Goal: Task Accomplishment & Management: Manage account settings

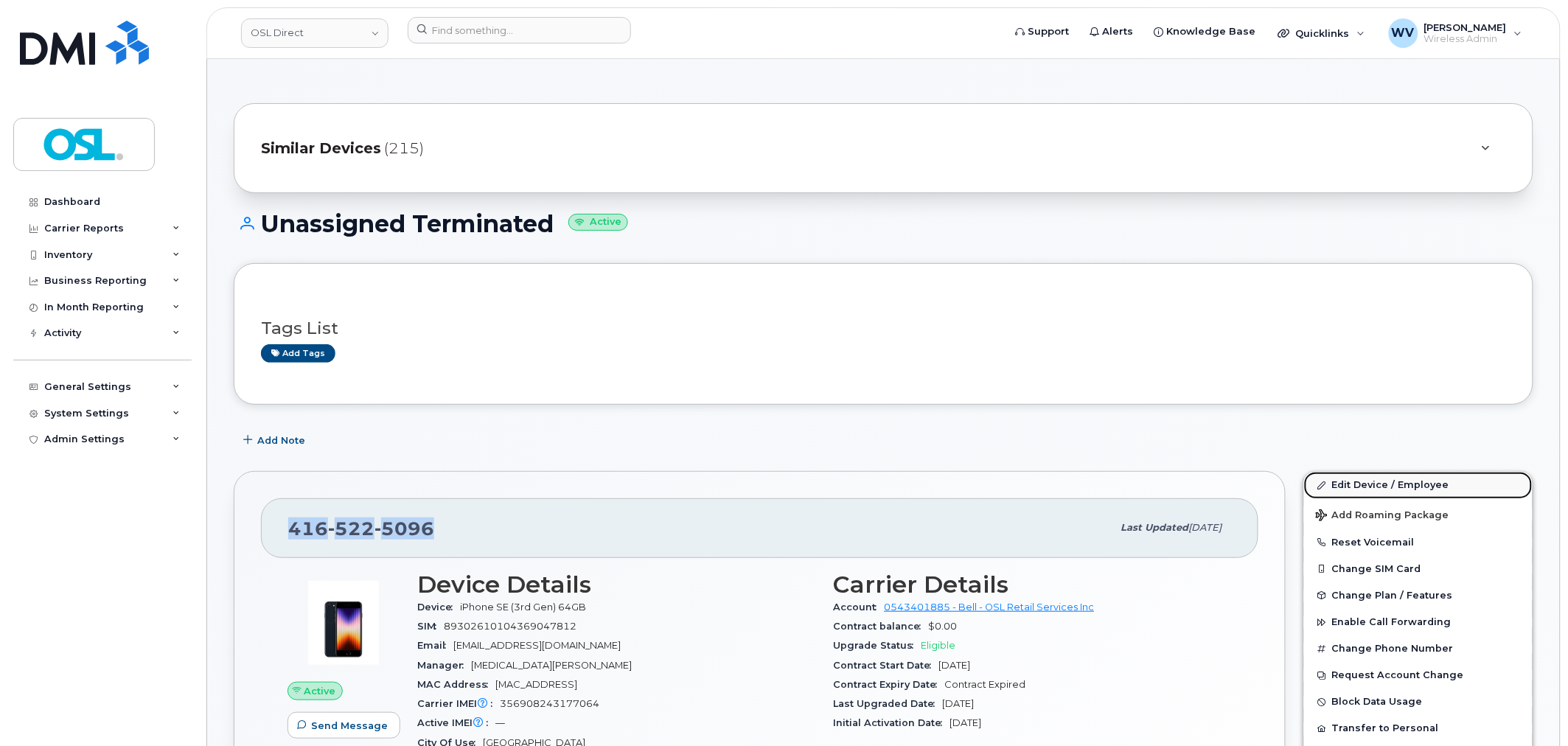
click at [1253, 478] on link "Edit Device / Employee" at bounding box center [1418, 484] width 228 height 27
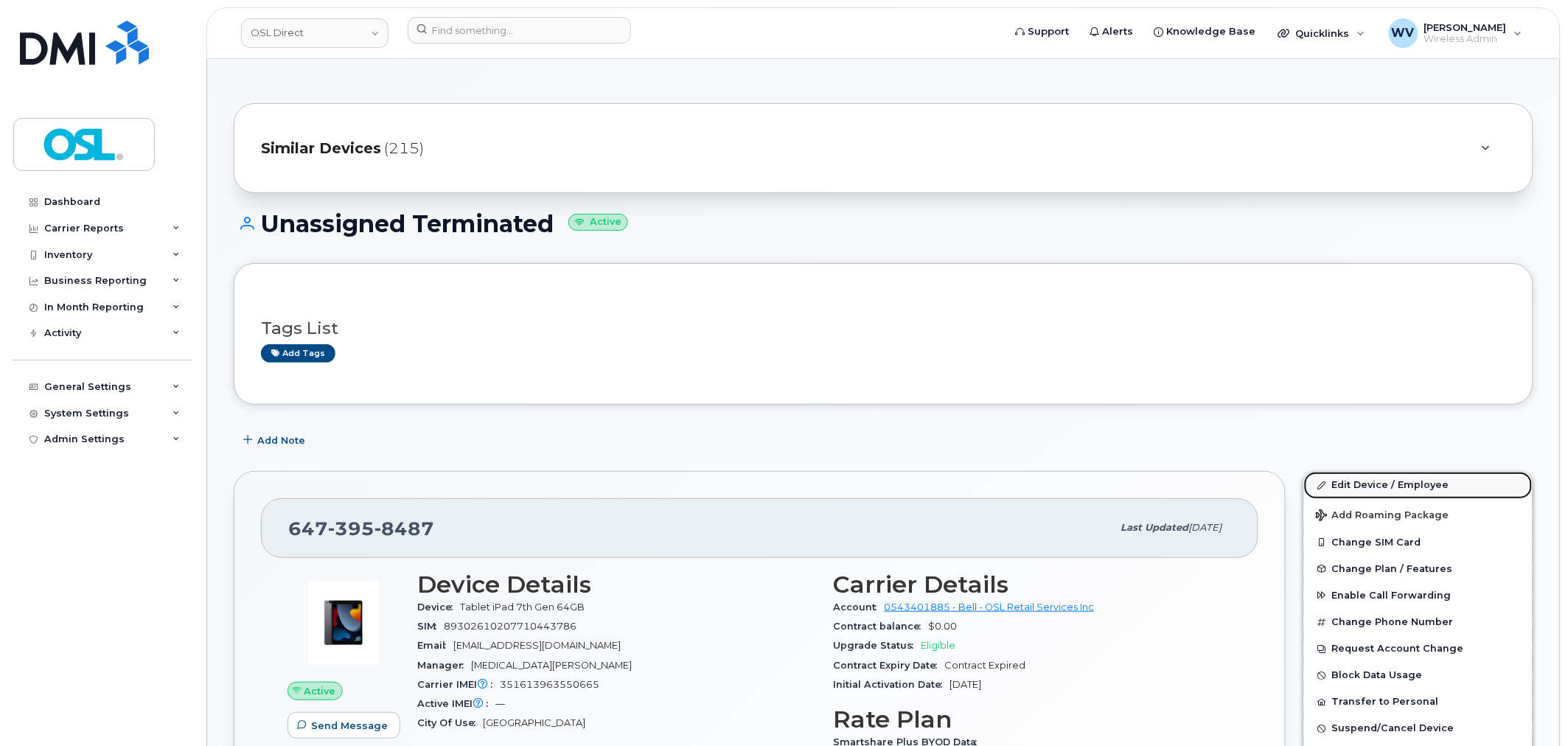
click at [1388, 485] on link "Edit Device / Employee" at bounding box center [1418, 484] width 228 height 27
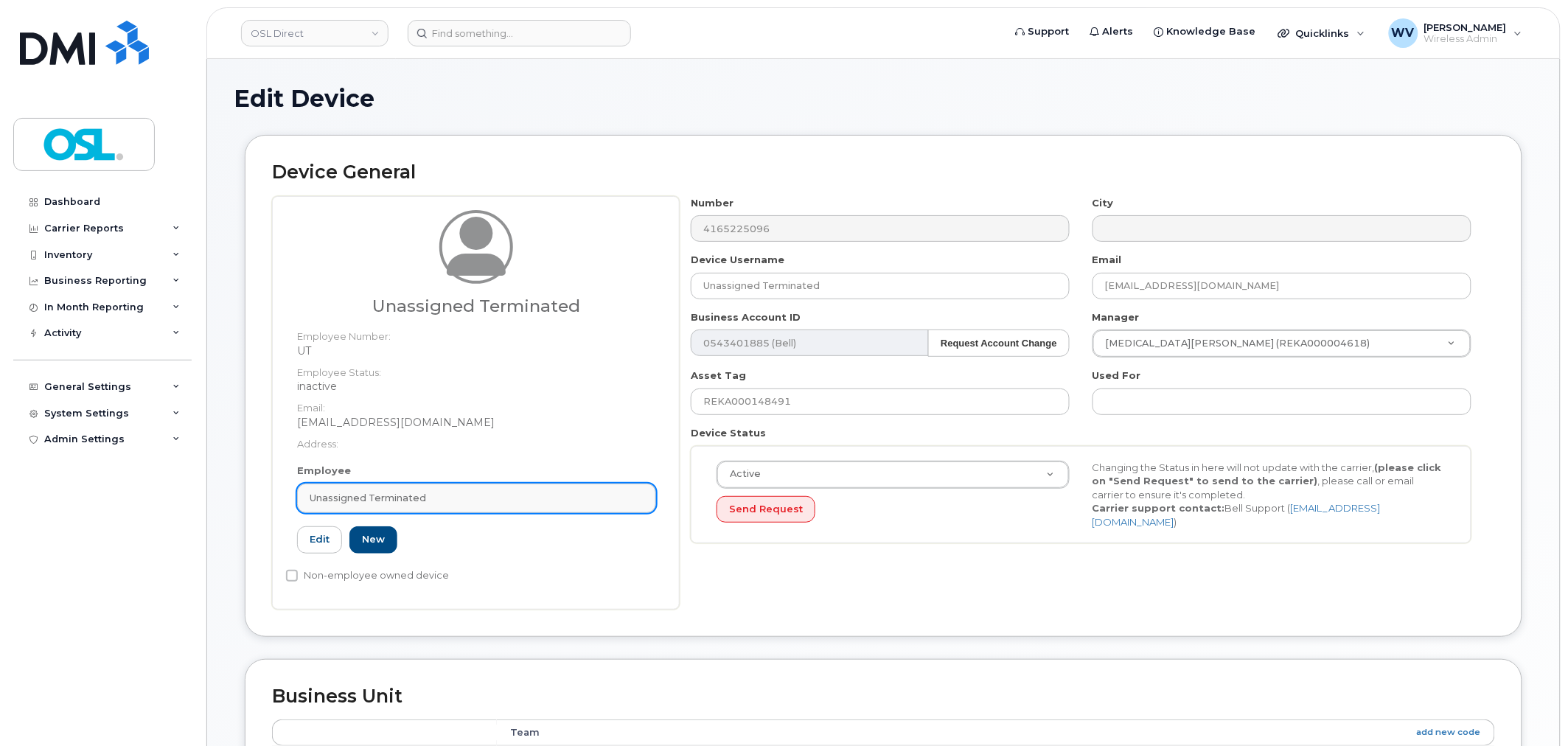
click at [482, 503] on div "Unassigned Terminated" at bounding box center [476, 497] width 334 height 14
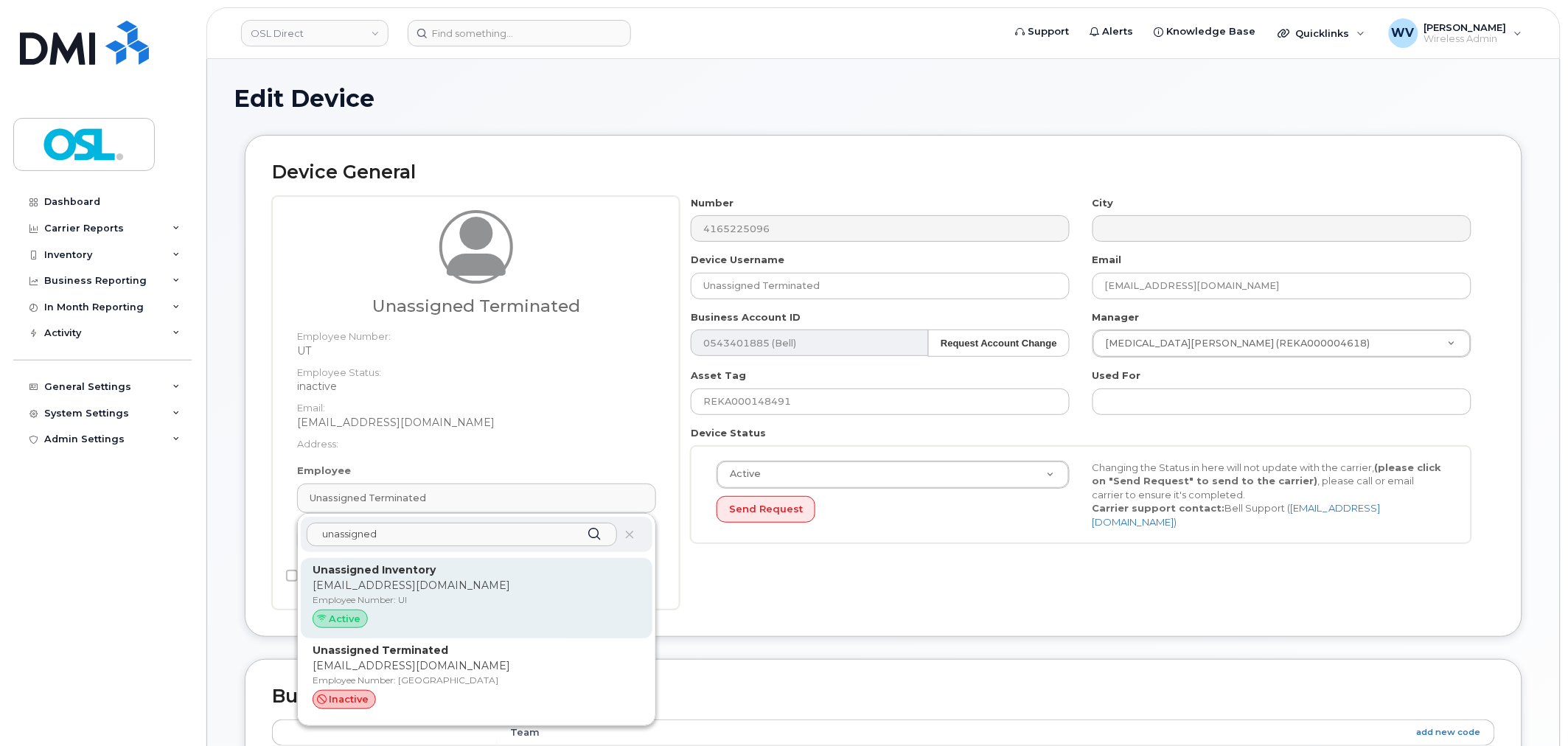
type input "unassigned"
click at [494, 568] on p "Unassigned Inventory" at bounding box center [476, 570] width 328 height 16
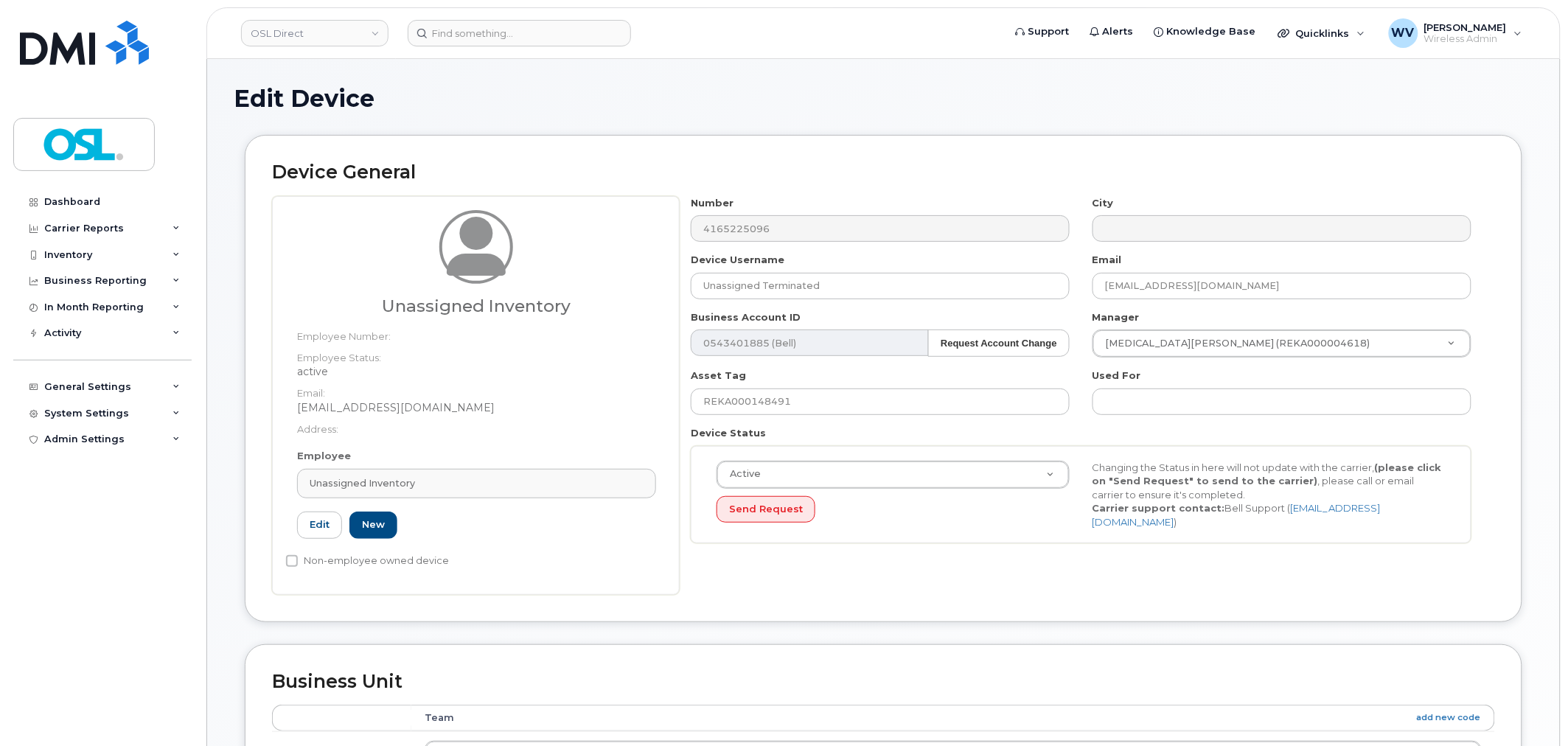
type input "Unassigned Inventory"
type input "[EMAIL_ADDRESS][DOMAIN_NAME]"
type input "4724252"
type input "UI"
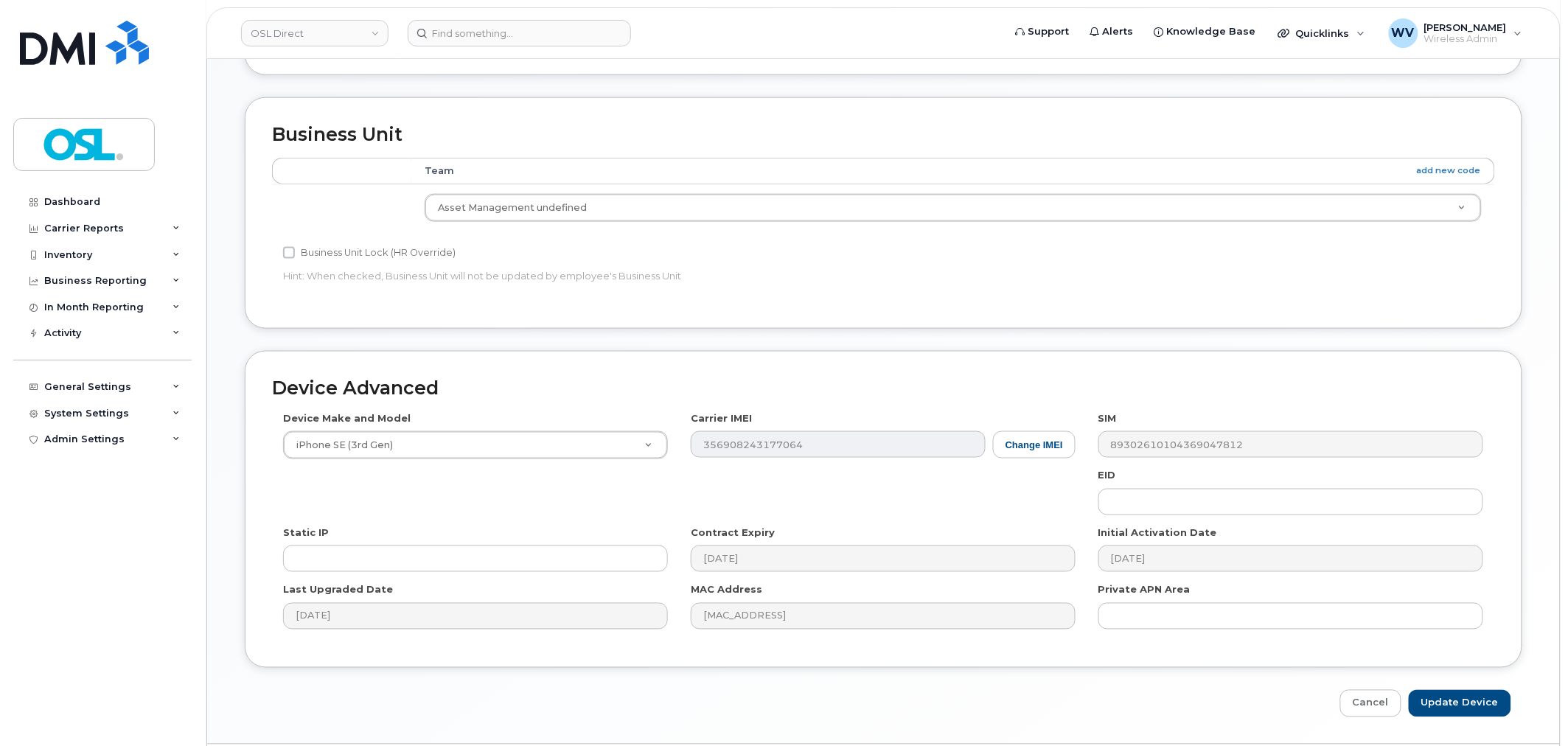
scroll to position [593, 0]
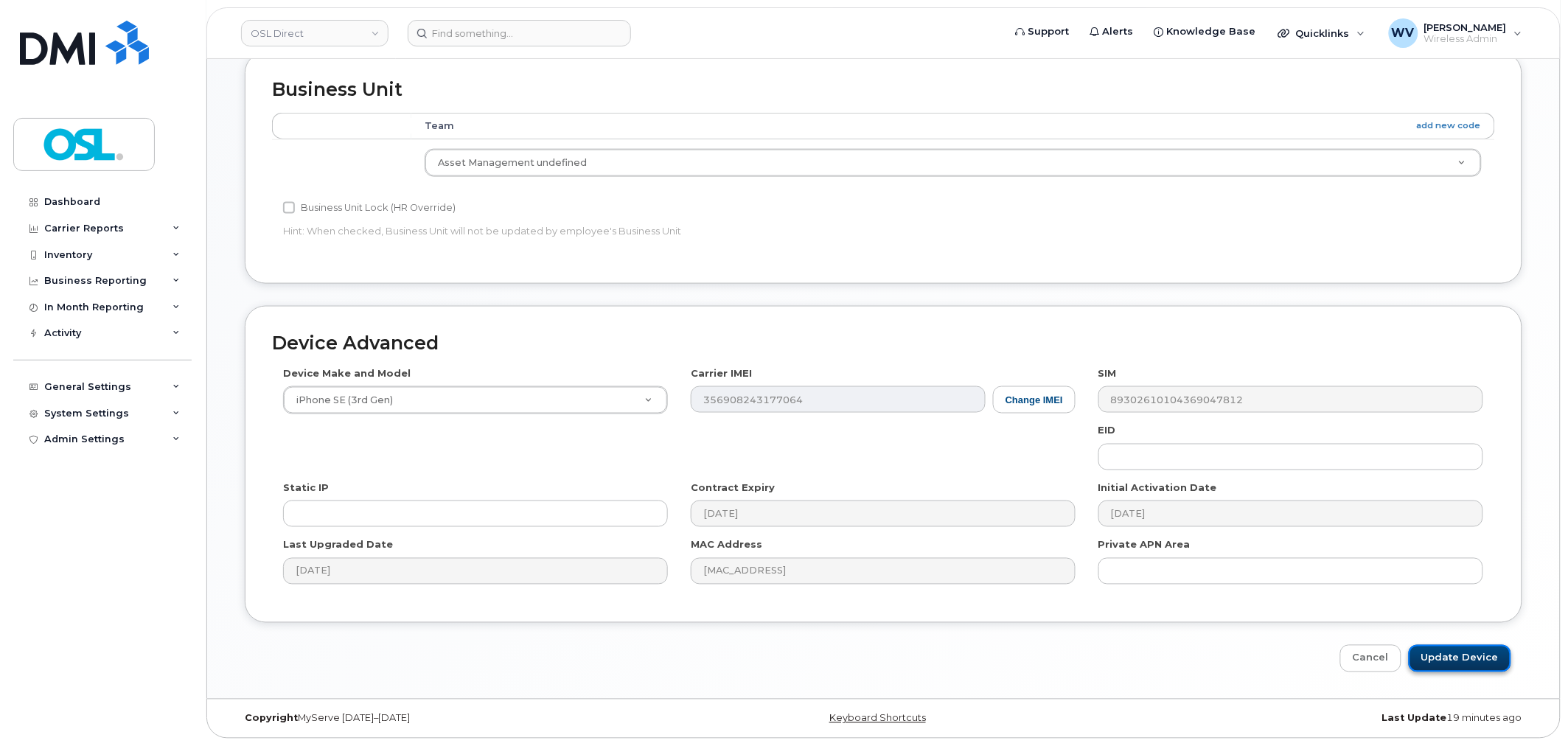
click at [1458, 659] on input "Update Device" at bounding box center [1459, 659] width 102 height 28
type input "Saving..."
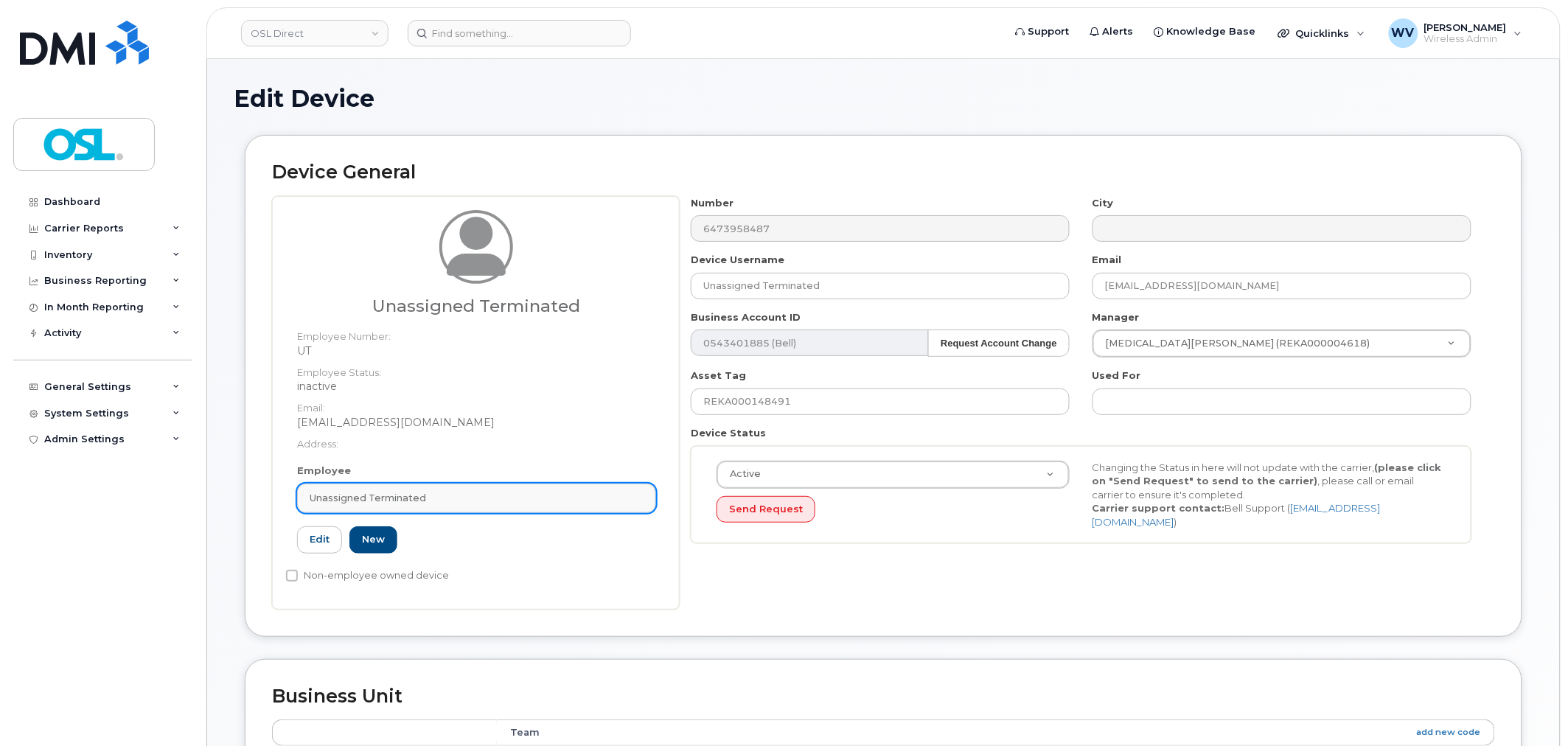
click at [472, 505] on link "Unassigned Terminated" at bounding box center [477, 498] width 359 height 29
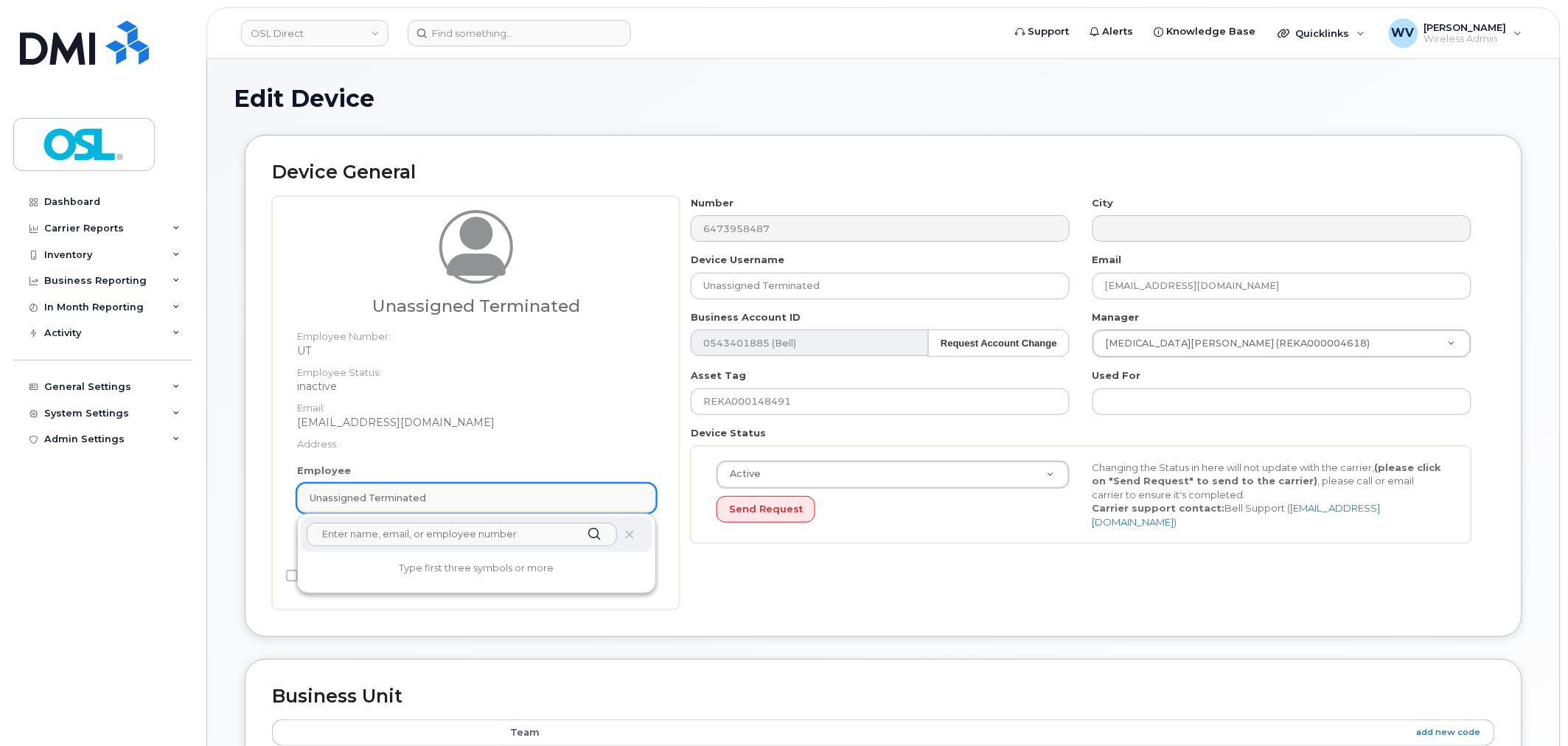
paste input "unassigned"
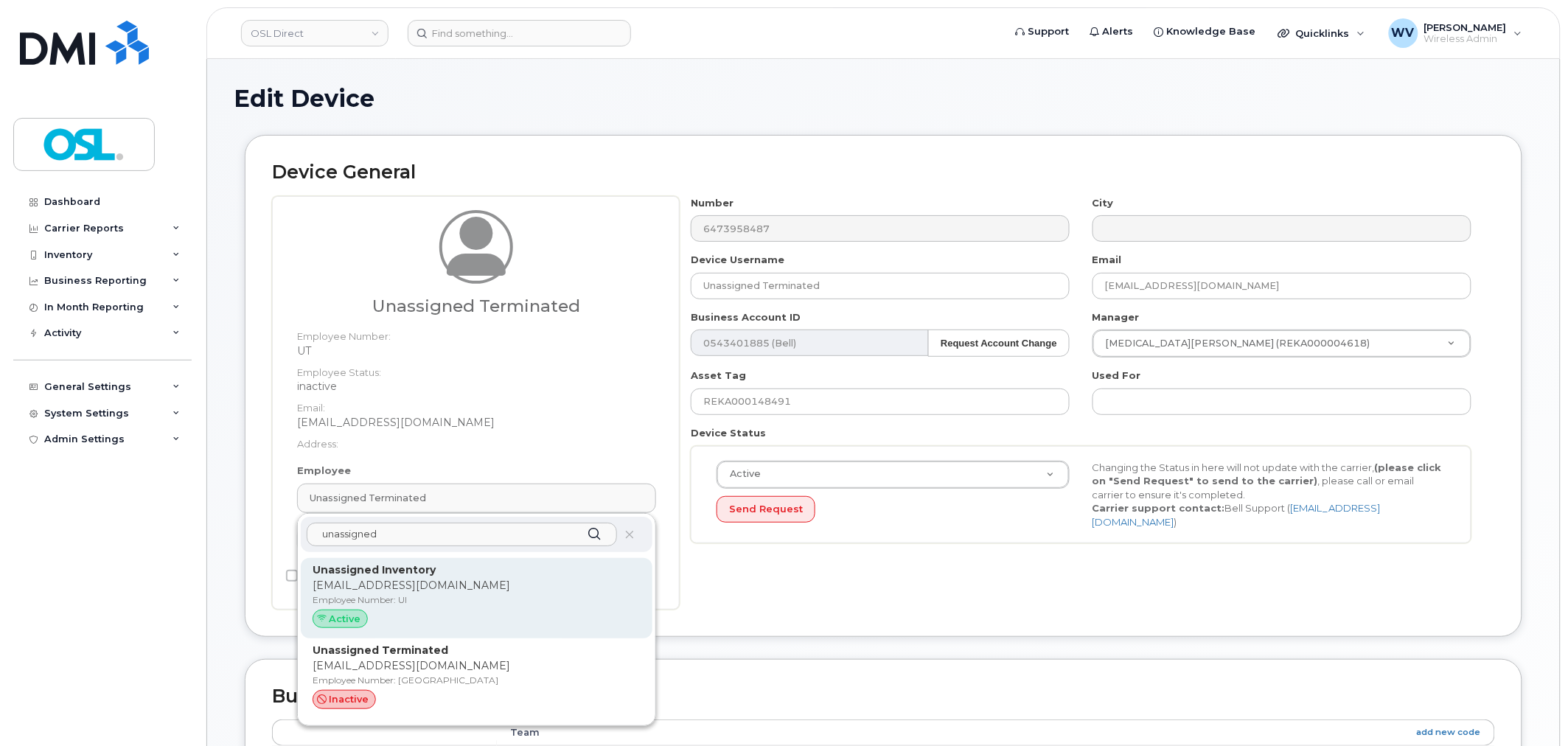
type input "unassigned"
click at [465, 577] on p "Unassigned Inventory" at bounding box center [476, 570] width 328 height 16
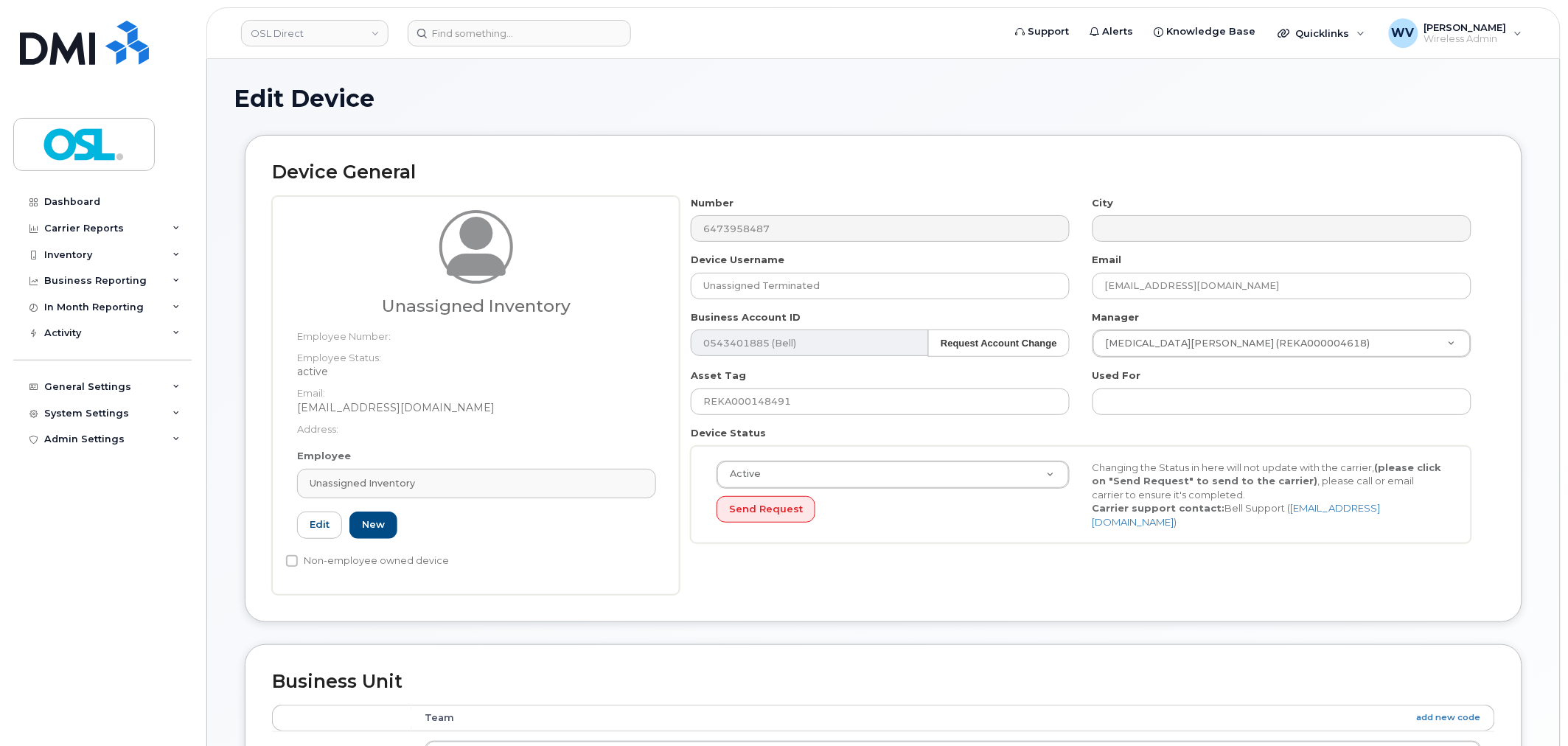
type input "UI"
type input "Unassigned Inventory"
type input "support@osldirect.com"
type input "4724252"
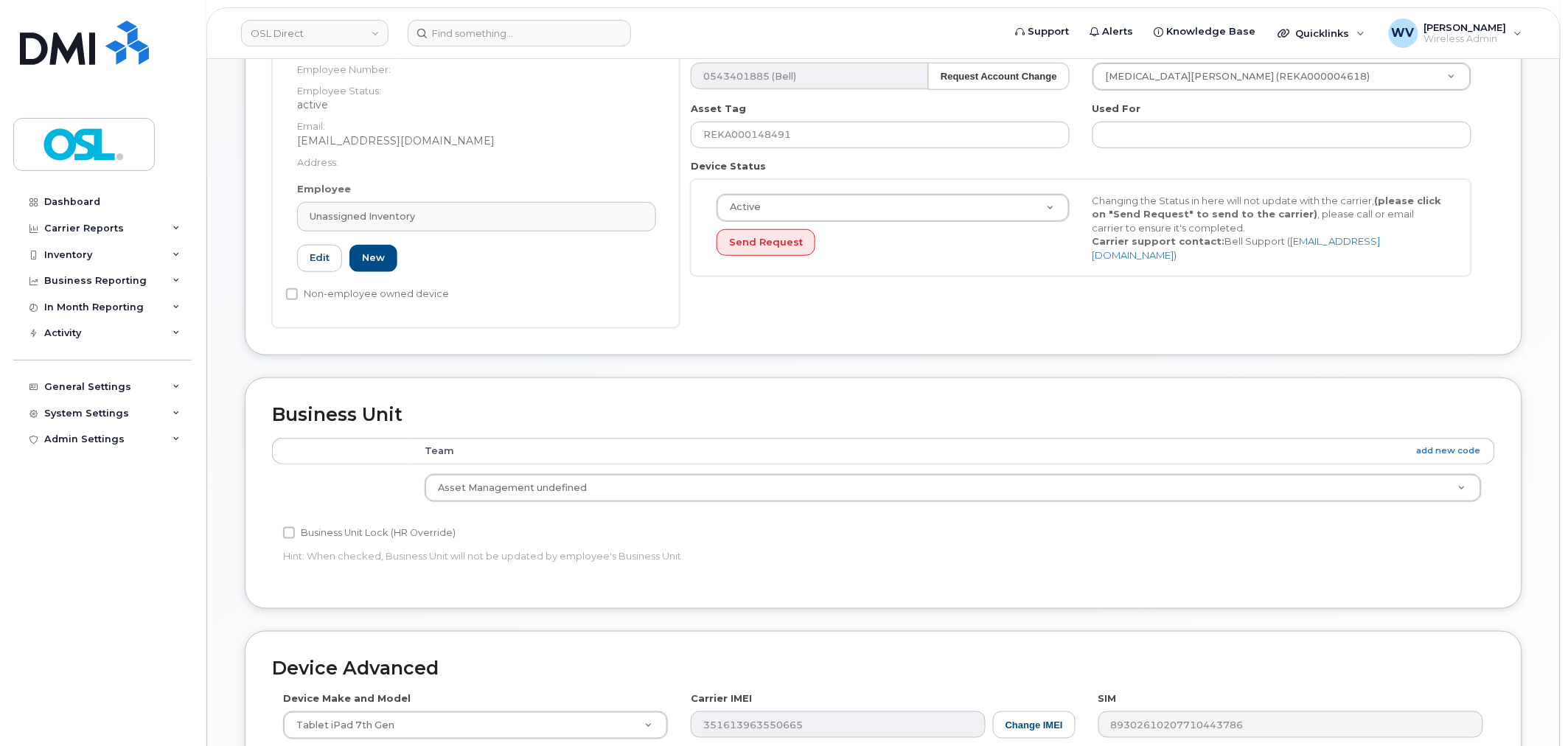
scroll to position [593, 0]
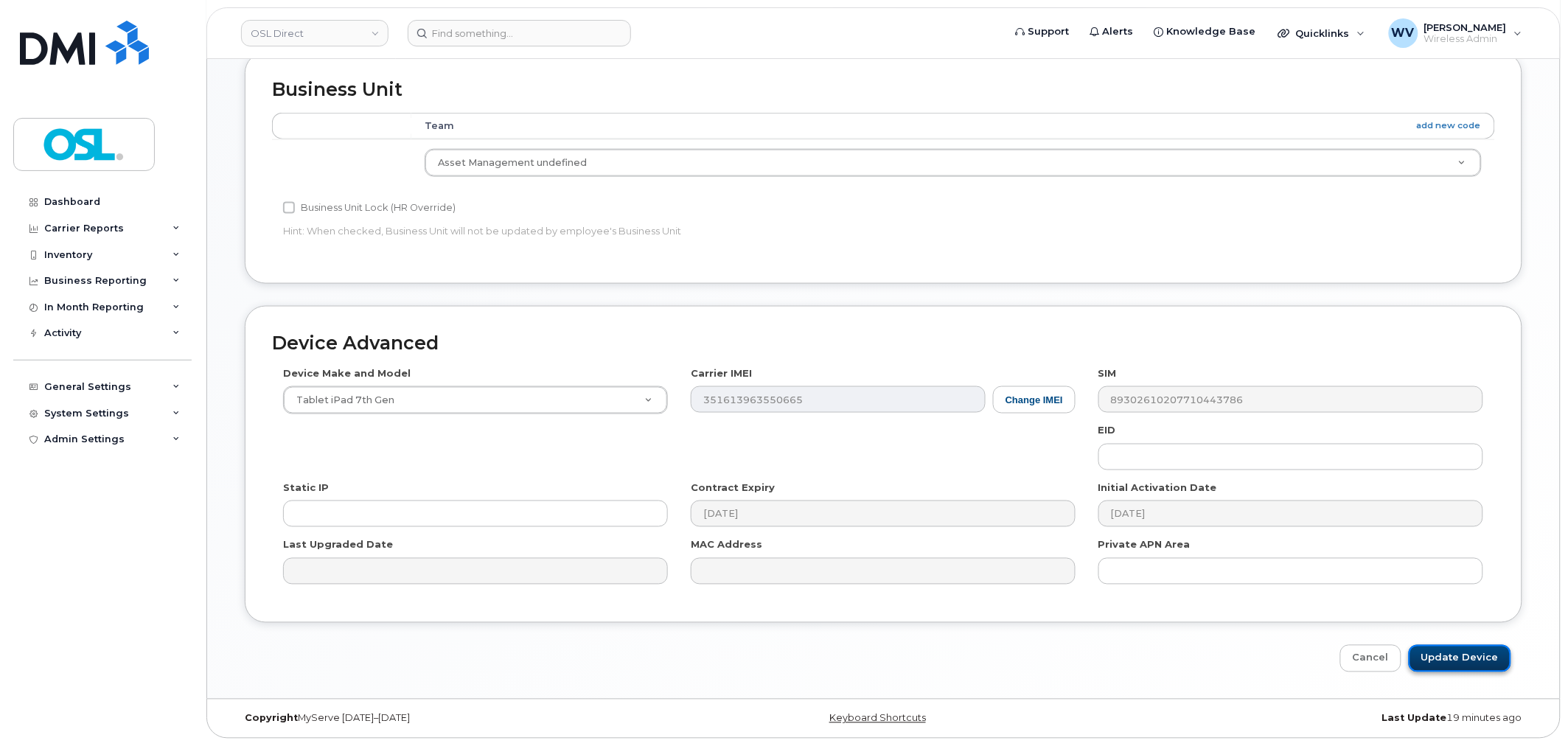
click at [1469, 653] on input "Update Device" at bounding box center [1459, 659] width 102 height 28
type input "Saving..."
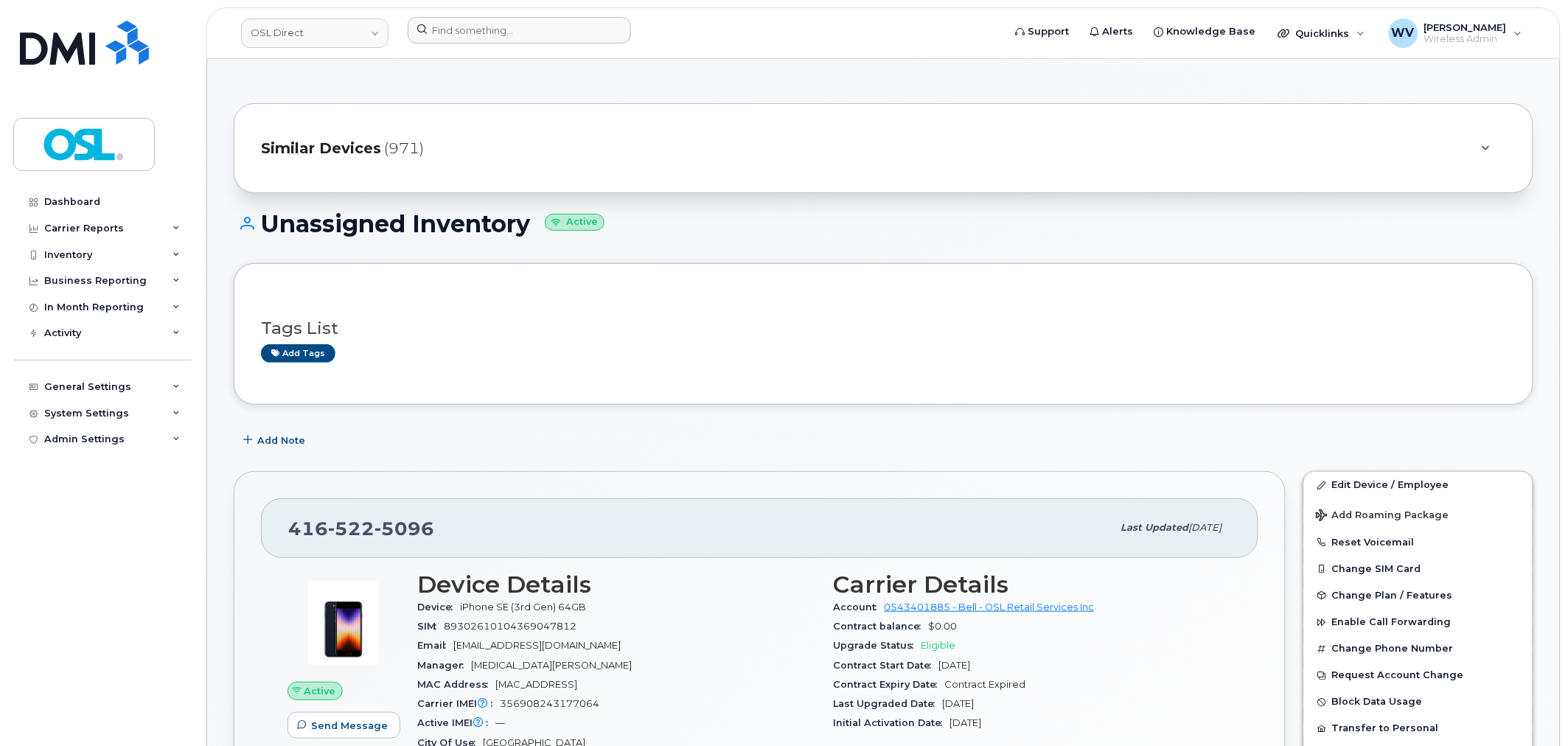
click at [495, 46] on div at bounding box center [701, 32] width 610 height 32
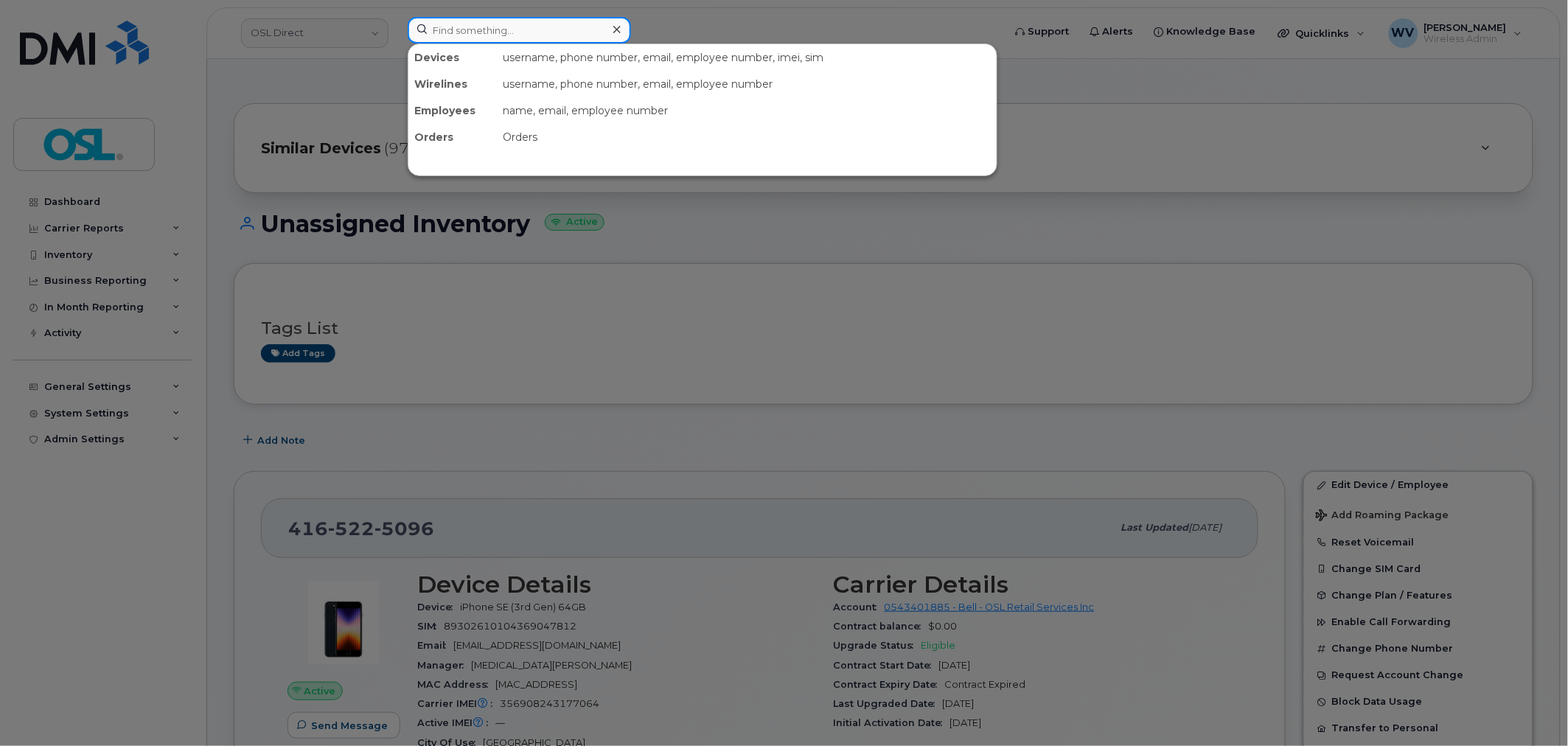
click at [494, 31] on input at bounding box center [519, 29] width 224 height 27
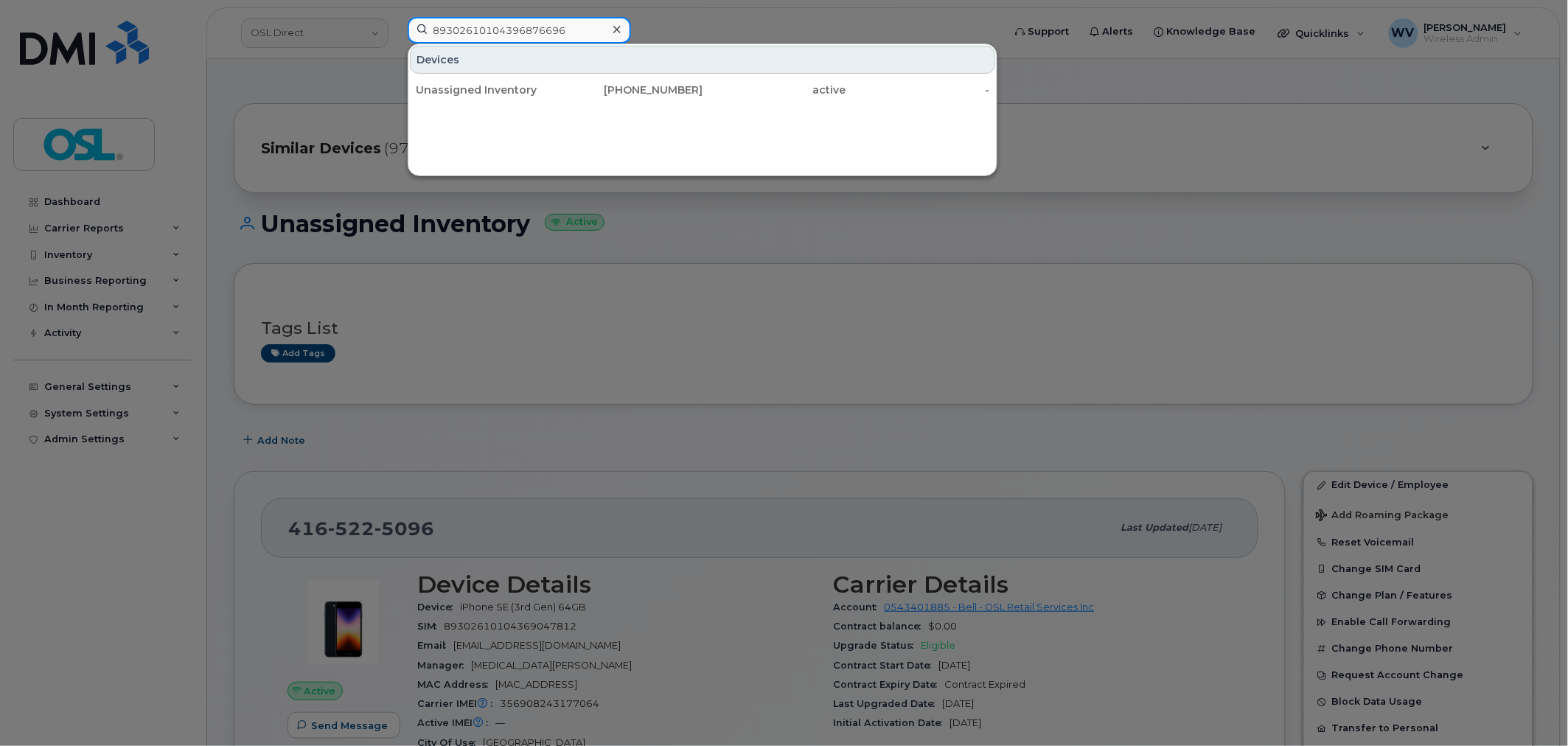
type input "89302610104396876696"
click at [584, 115] on div "Devices Unassigned Inventory 438-455-4445 active -" at bounding box center [703, 110] width 589 height 133
click at [586, 106] on div "Devices Unassigned Inventory 438-455-4445 active -" at bounding box center [703, 110] width 589 height 133
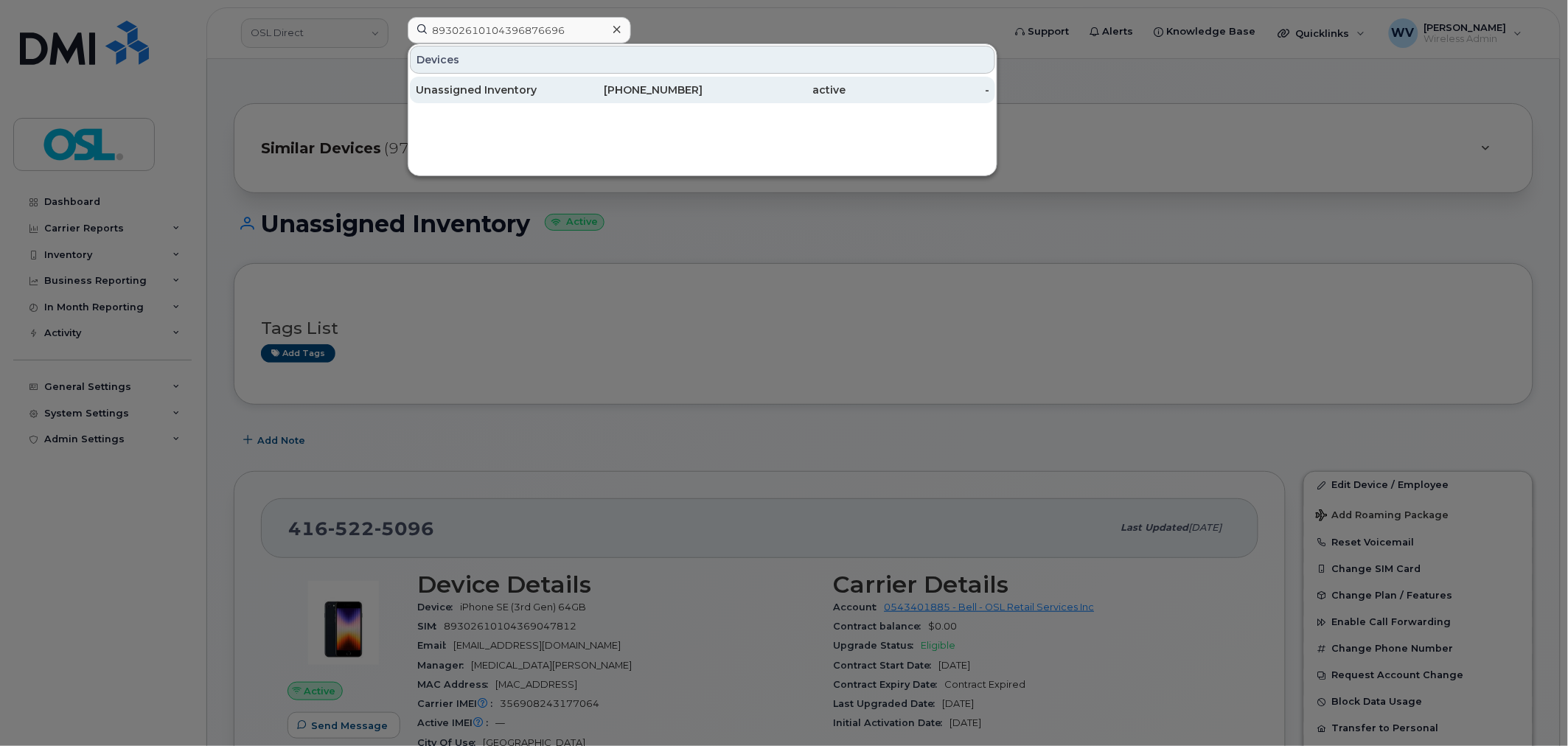
click at [586, 94] on div "438-455-4445" at bounding box center [632, 90] width 144 height 15
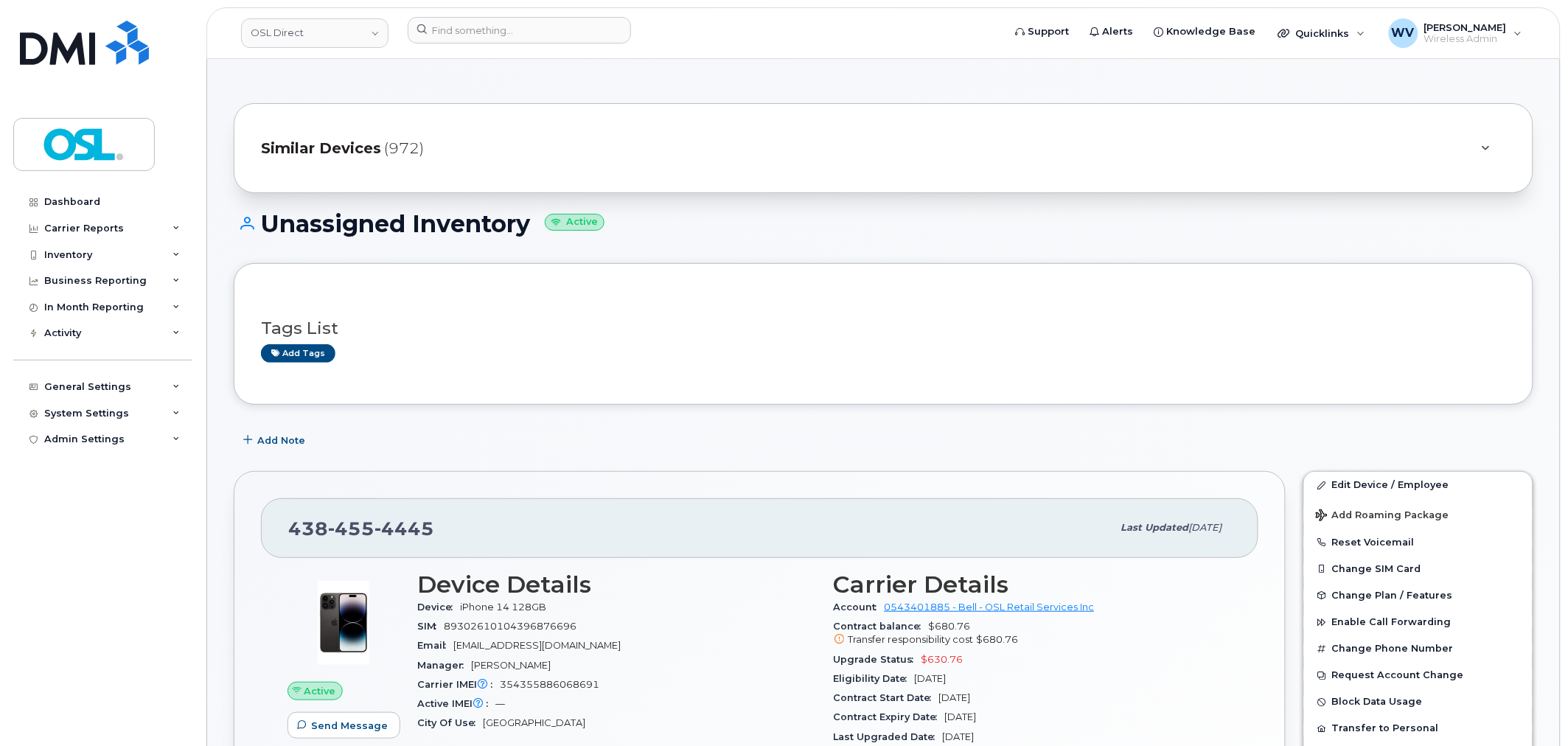
click at [827, 325] on h3 "Tags List" at bounding box center [883, 329] width 1245 height 18
click at [491, 24] on input at bounding box center [519, 29] width 224 height 27
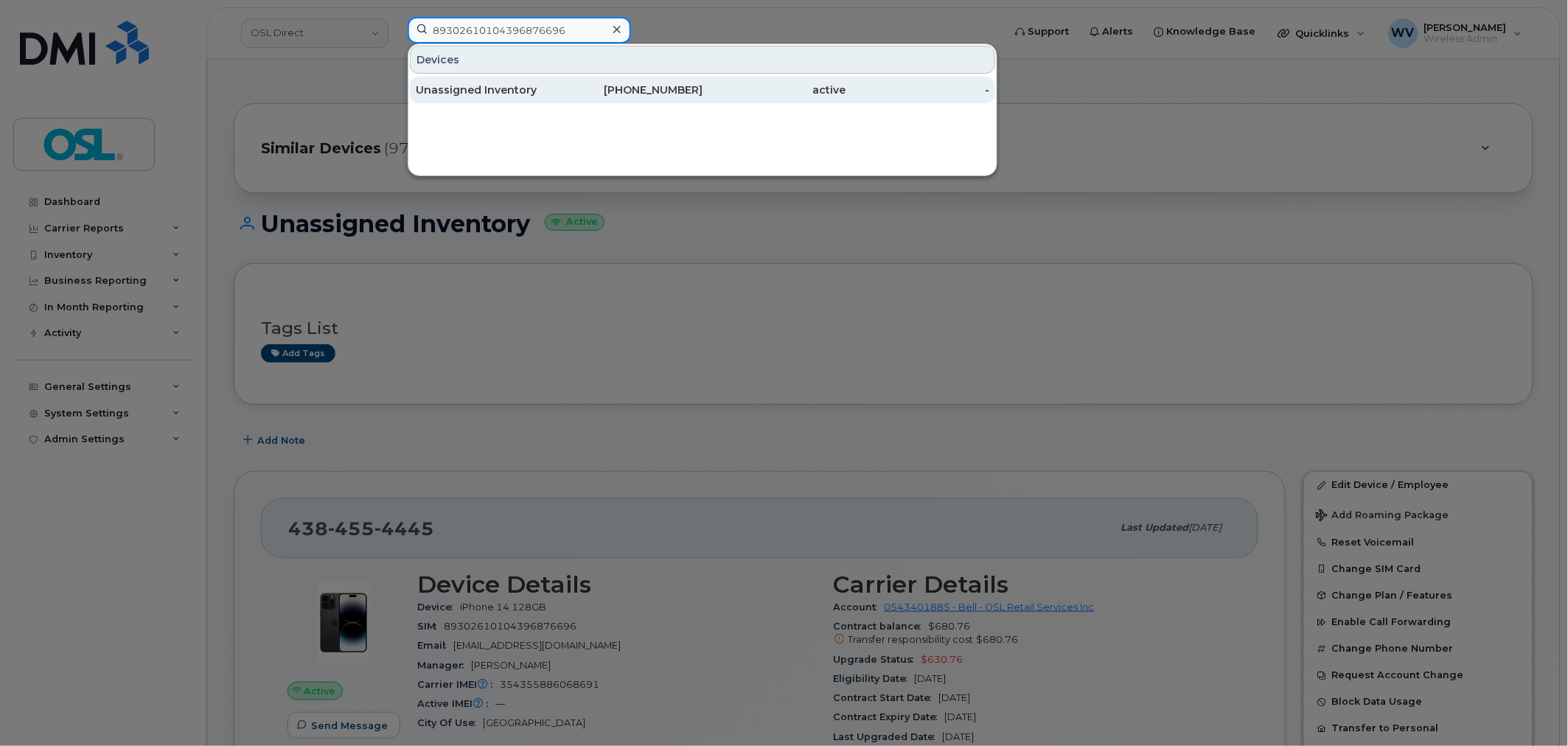
type input "89302610104396876696"
click at [510, 94] on div "Unassigned Inventory" at bounding box center [487, 90] width 144 height 15
